Goal: Task Accomplishment & Management: Complete application form

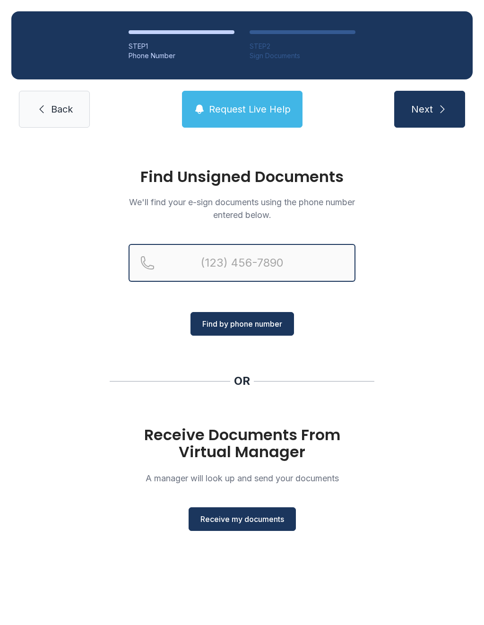
click at [234, 264] on input "Reservation phone number" at bounding box center [242, 263] width 227 height 38
type input "[PHONE_NUMBER]"
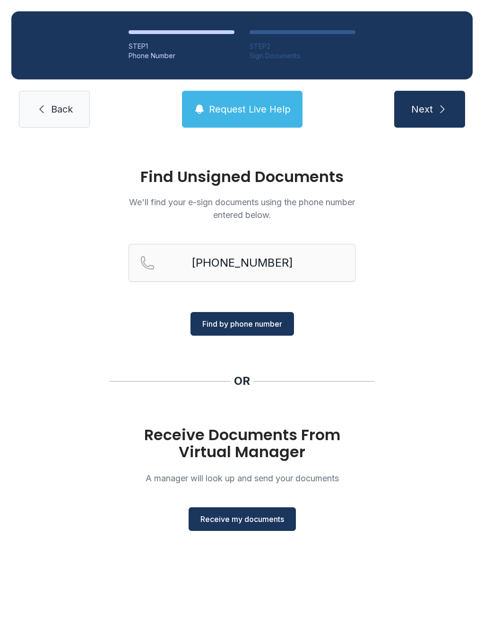
click at [257, 318] on span "Find by phone number" at bounding box center [242, 323] width 80 height 11
click at [255, 322] on span "Find by phone number" at bounding box center [242, 323] width 80 height 11
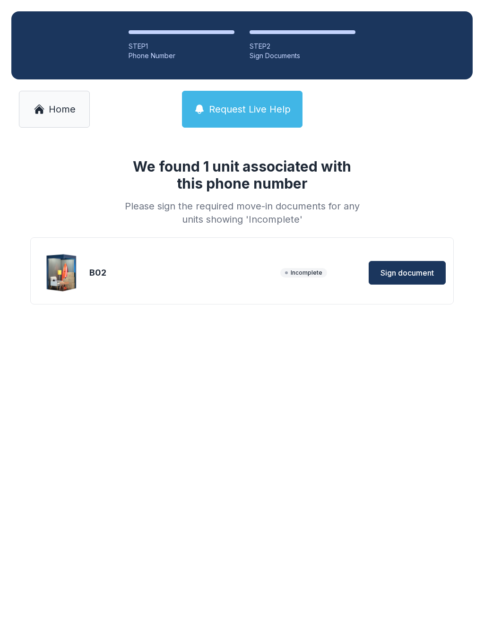
click at [408, 274] on span "Sign document" at bounding box center [407, 272] width 53 height 11
click at [49, 107] on span "Home" at bounding box center [62, 109] width 27 height 13
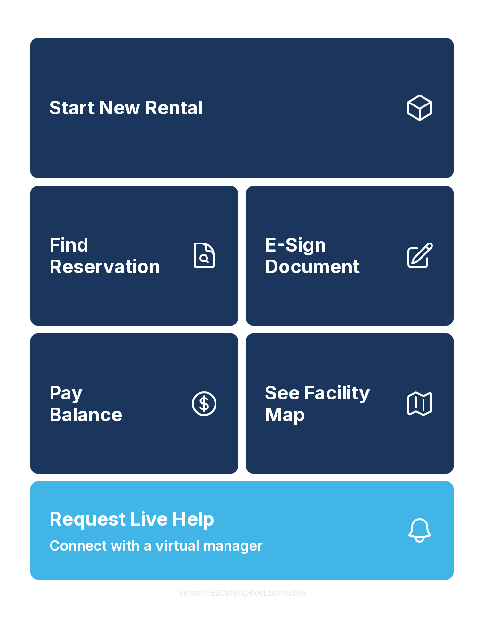
click at [267, 550] on button "Request Live Help Connect with a virtual manager" at bounding box center [242, 530] width 424 height 98
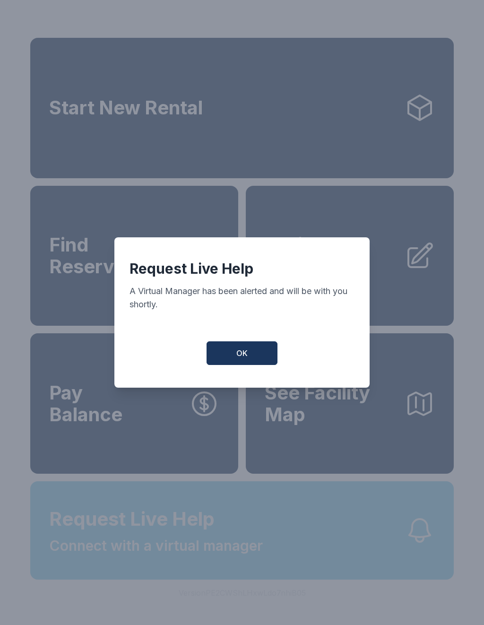
click at [234, 352] on button "OK" at bounding box center [242, 353] width 71 height 24
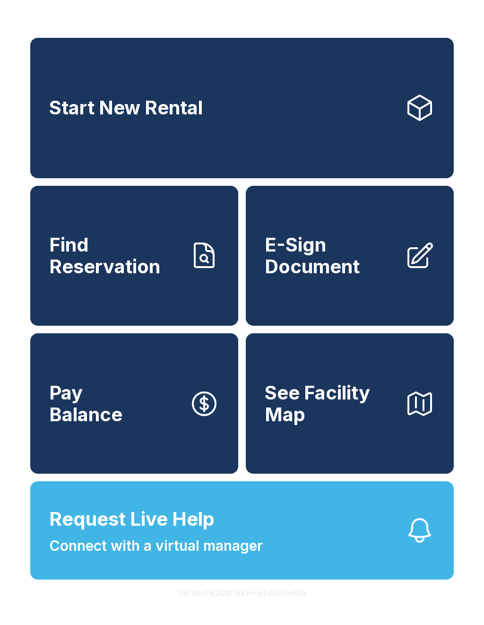
click at [339, 277] on span "E-Sign Document" at bounding box center [331, 255] width 132 height 43
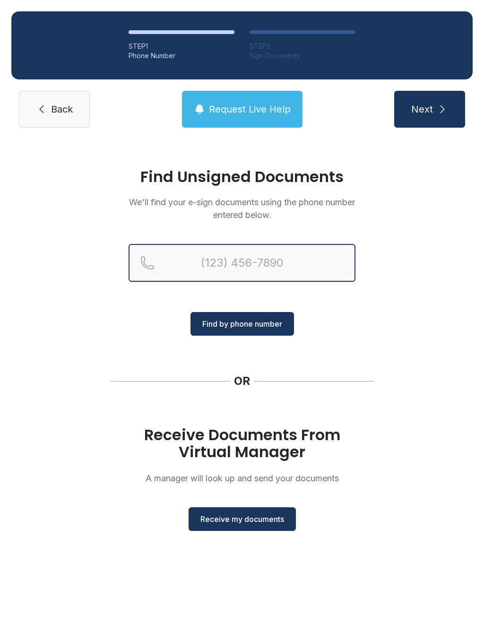
click at [243, 257] on input "Reservation phone number" at bounding box center [242, 263] width 227 height 38
type input "[PHONE_NUMBER]"
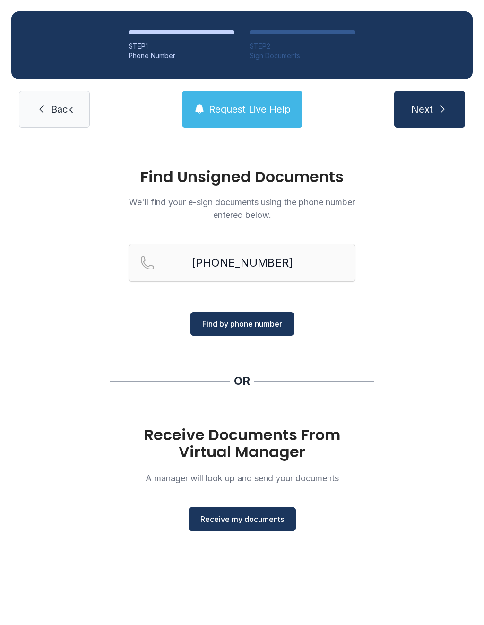
click at [247, 308] on div "[PHONE_NUMBER]" at bounding box center [242, 278] width 227 height 68
click at [251, 320] on span "Find by phone number" at bounding box center [242, 323] width 80 height 11
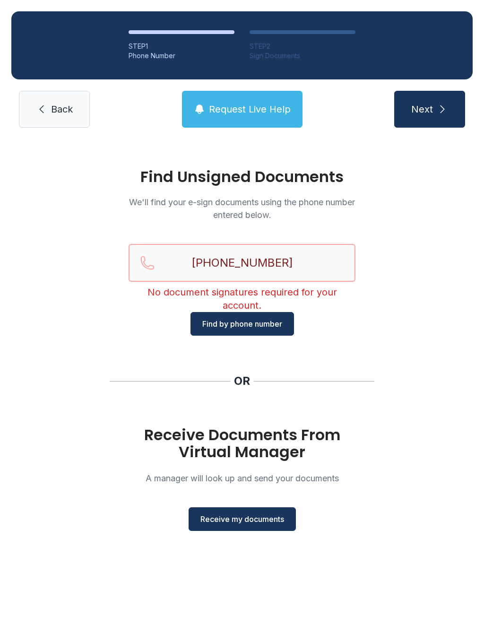
click at [296, 266] on input "[PHONE_NUMBER]" at bounding box center [242, 263] width 227 height 38
